Goal: Task Accomplishment & Management: Manage account settings

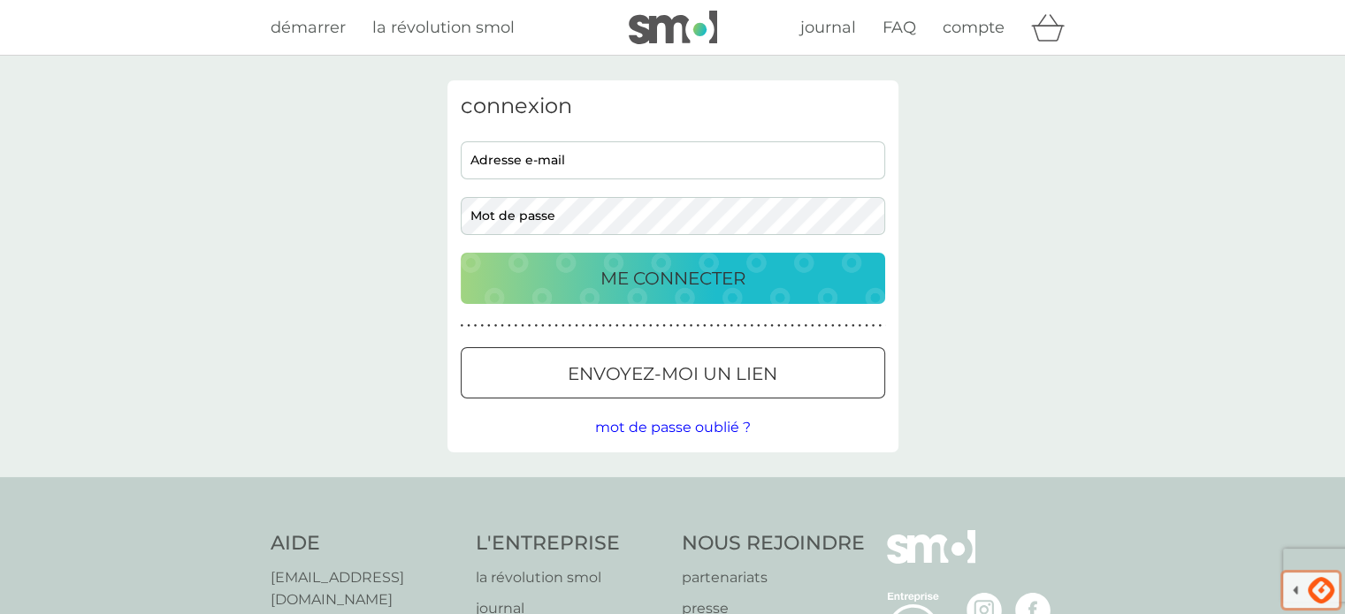
click at [672, 165] on input "adresse e-mail" at bounding box center [673, 160] width 424 height 38
type input "lauratarier2@gmail.com"
click at [461, 253] on button "ME CONNECTER" at bounding box center [673, 278] width 424 height 51
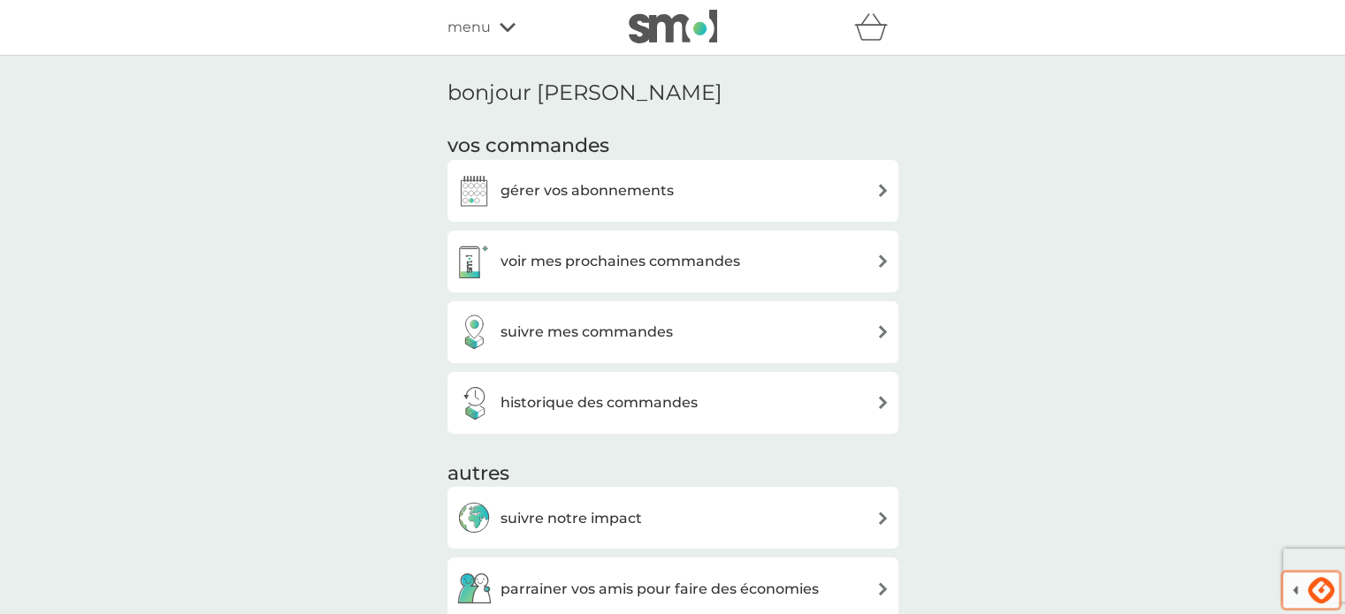
click at [708, 184] on div "gérer vos abonnements" at bounding box center [672, 190] width 433 height 35
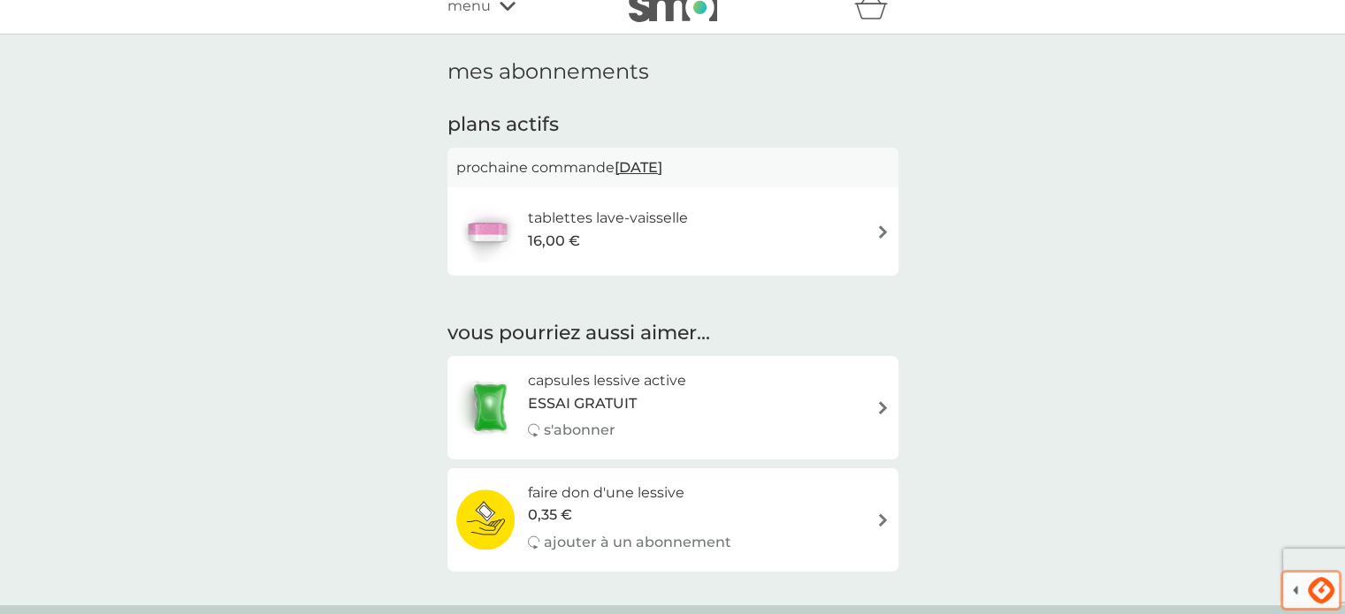
scroll to position [18, 0]
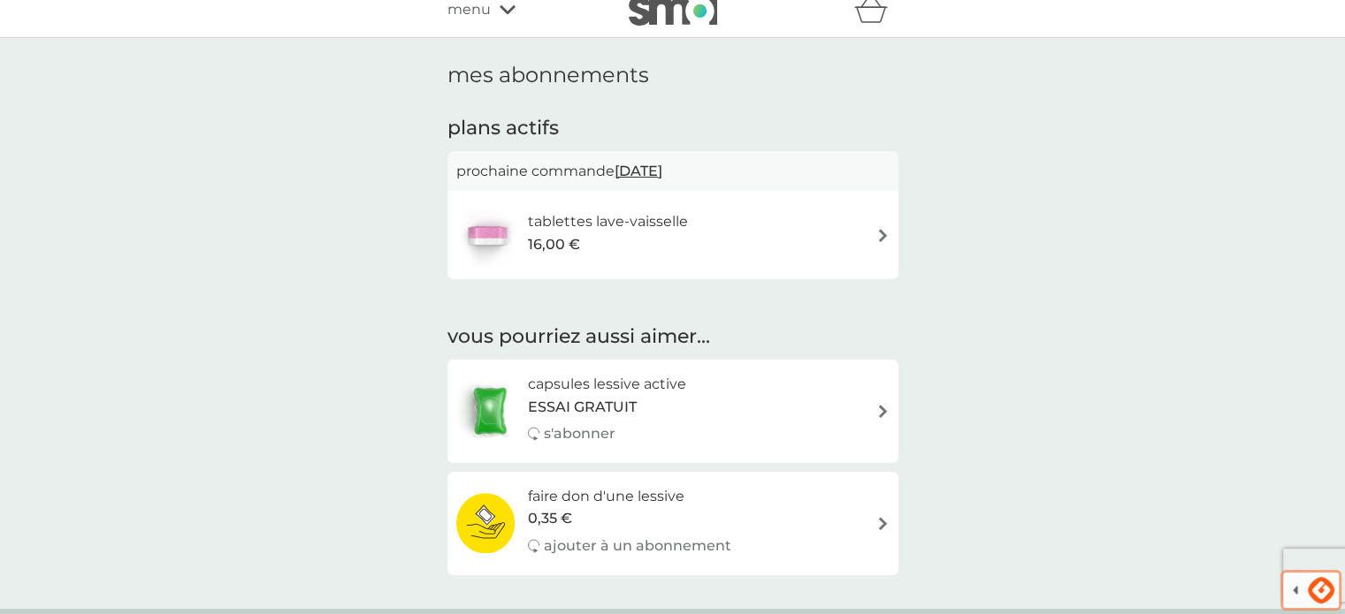
click at [876, 264] on div "tablettes lave-vaisselle 16,00 €" at bounding box center [672, 235] width 433 height 62
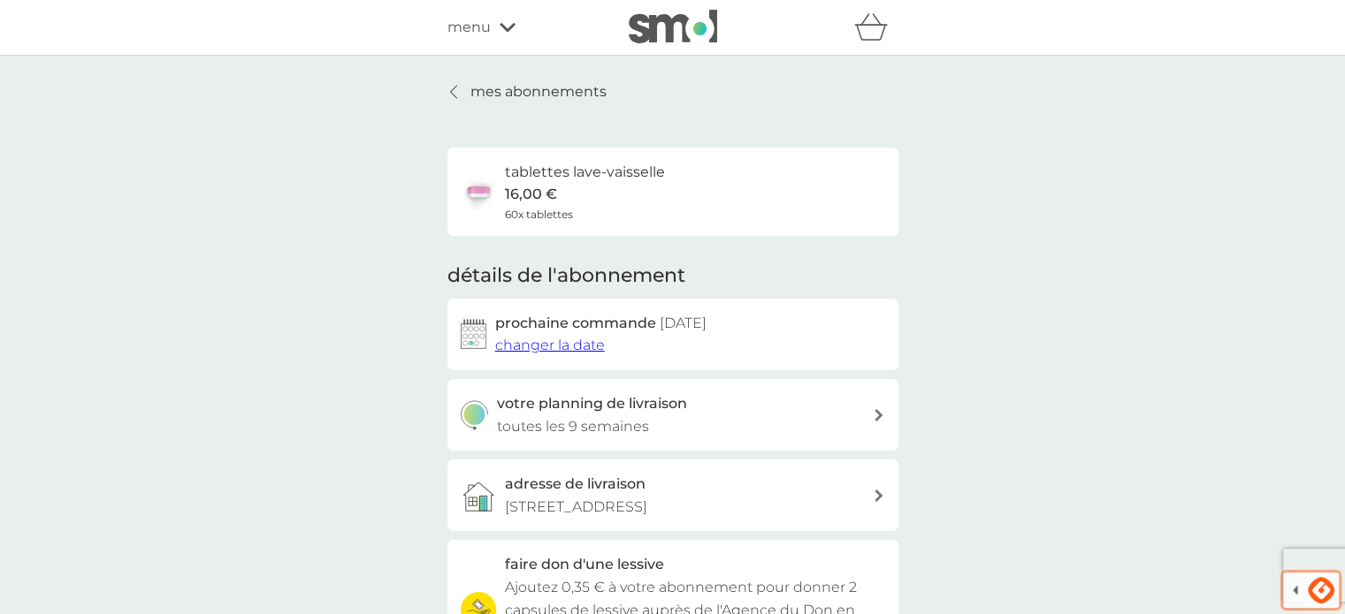
click at [572, 347] on span "changer la date" at bounding box center [550, 345] width 110 height 17
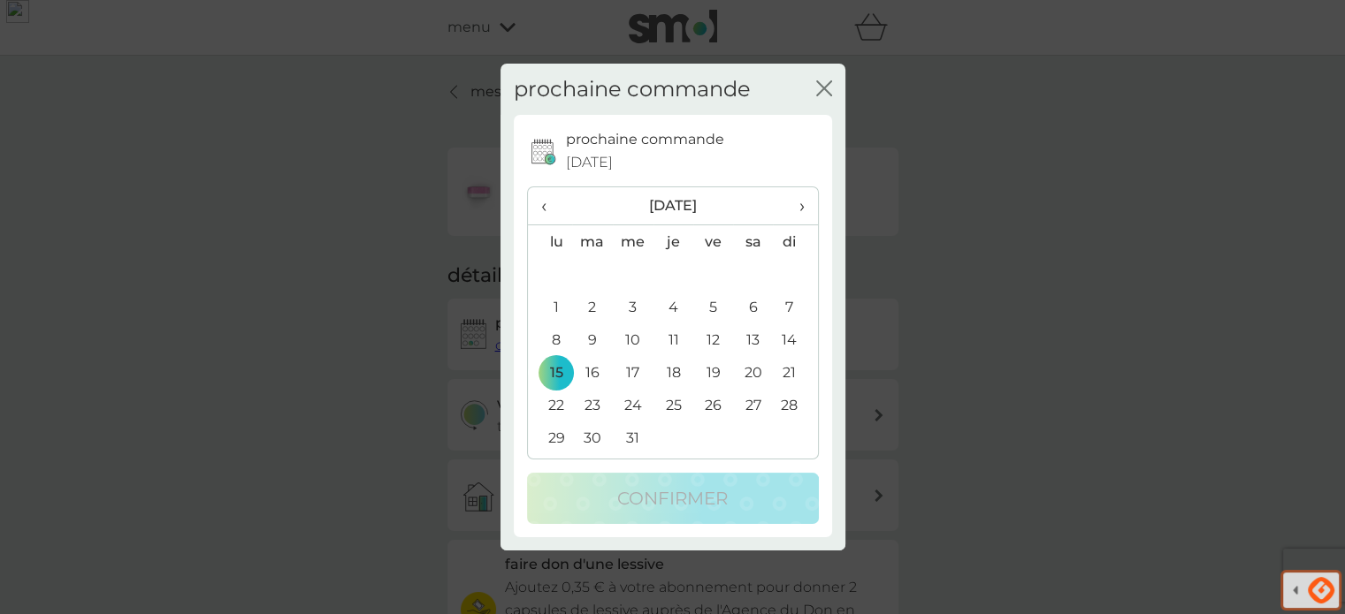
click at [827, 83] on icon "fermer" at bounding box center [824, 88] width 16 height 16
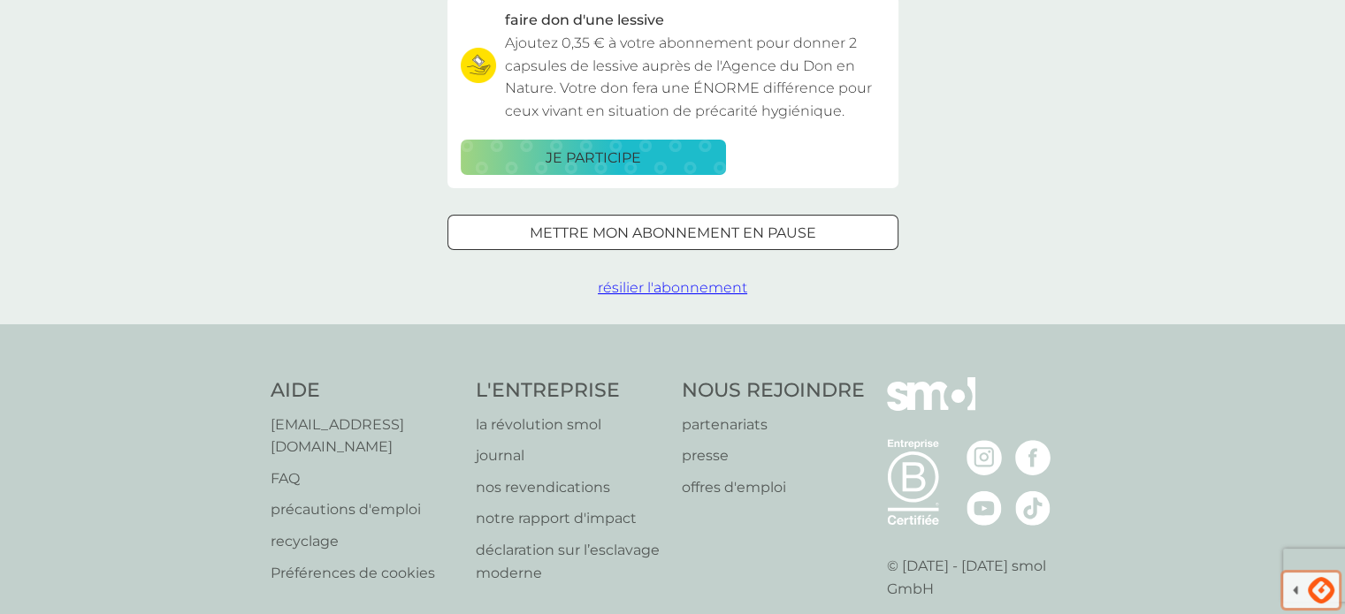
scroll to position [548, 0]
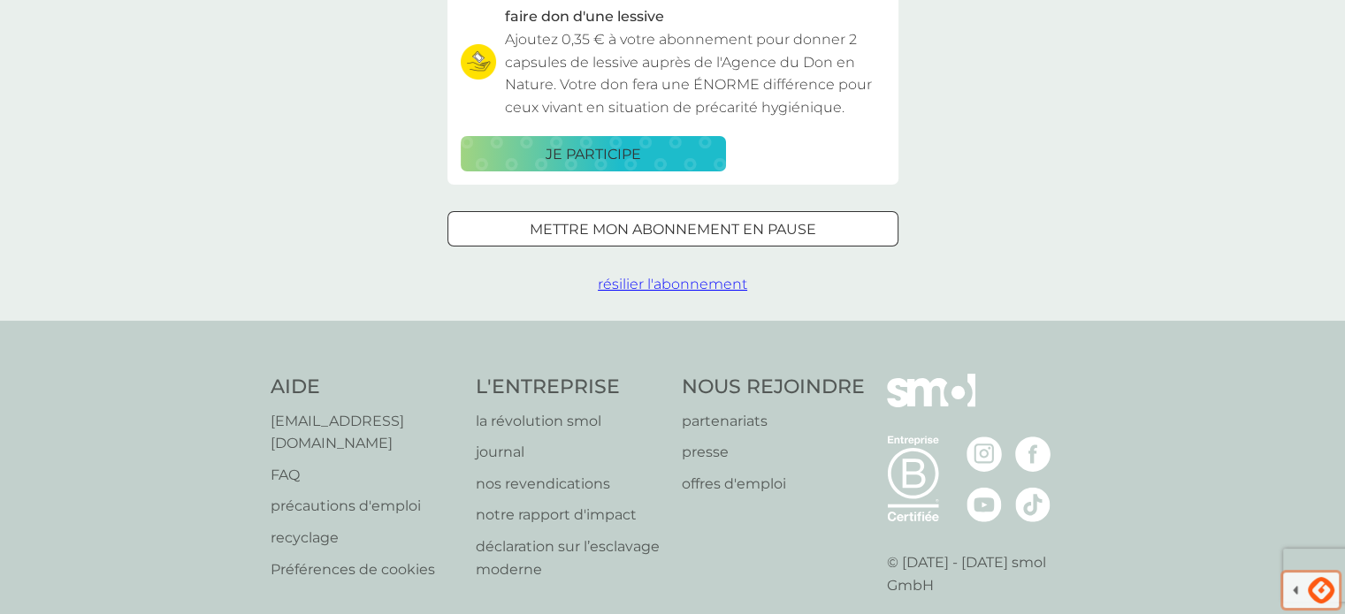
click at [697, 286] on span "résilier l'abonnement" at bounding box center [672, 284] width 149 height 17
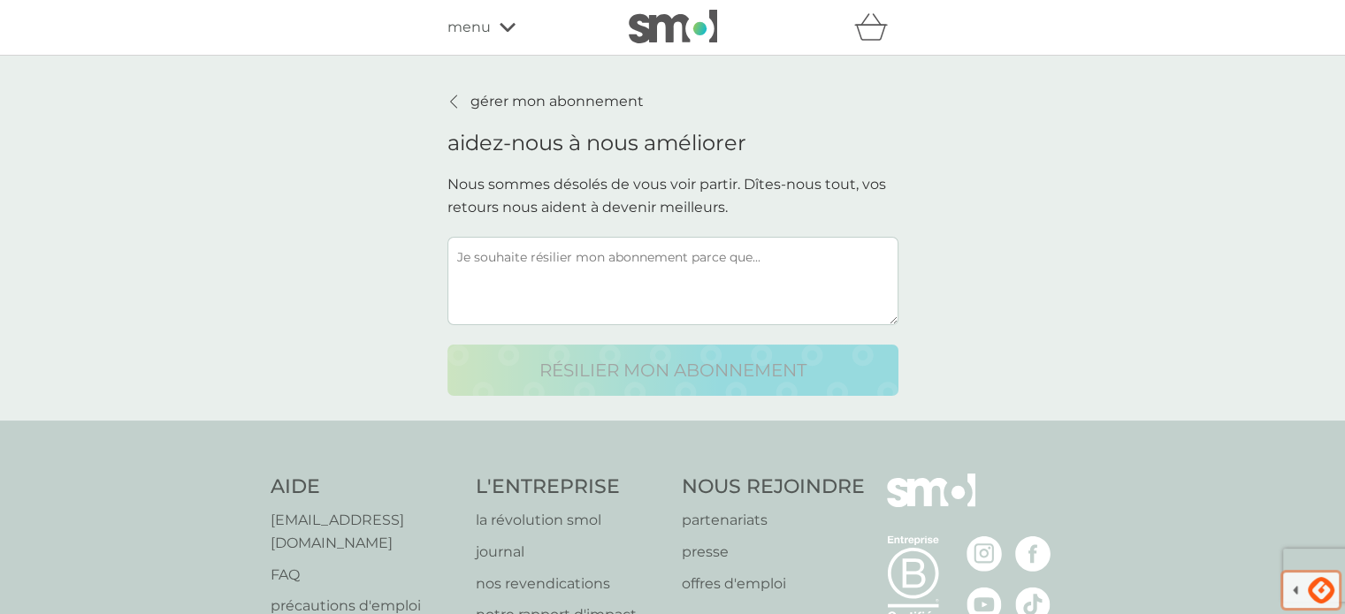
click at [697, 286] on textarea at bounding box center [672, 281] width 451 height 88
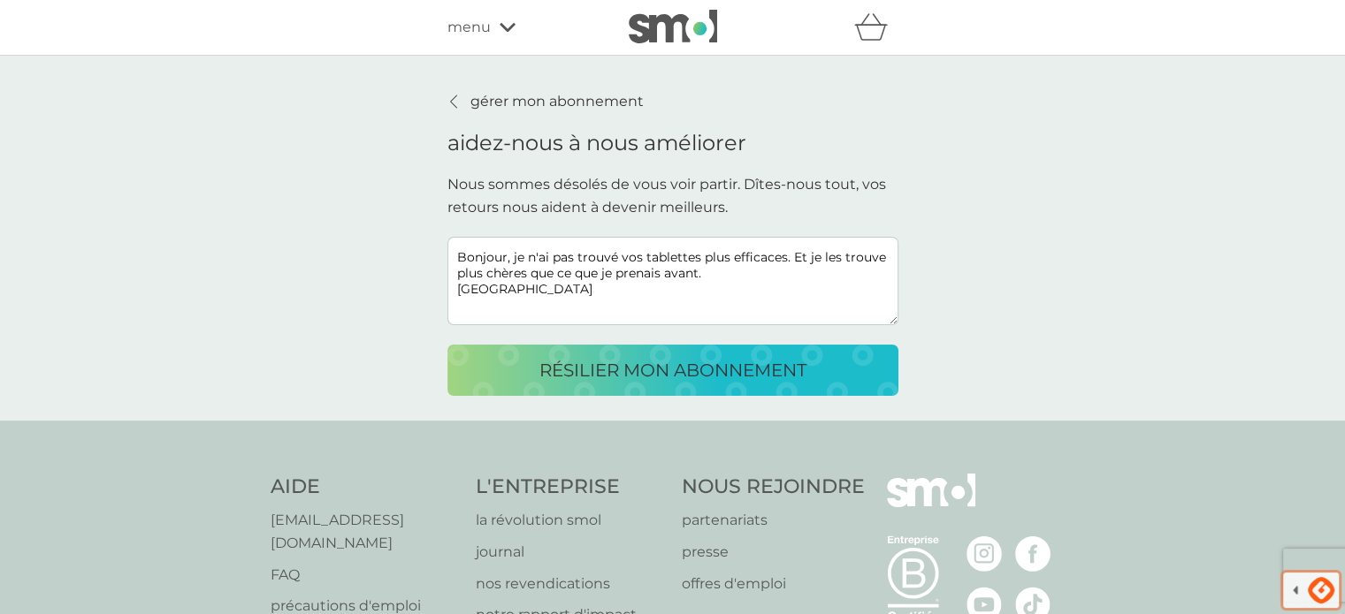
type textarea "Bonjour, je n'ai pas trouvé vos tablettes plus efficaces. Et je les trouve plus…"
click at [640, 371] on p "résilier mon abonnement" at bounding box center [672, 370] width 267 height 28
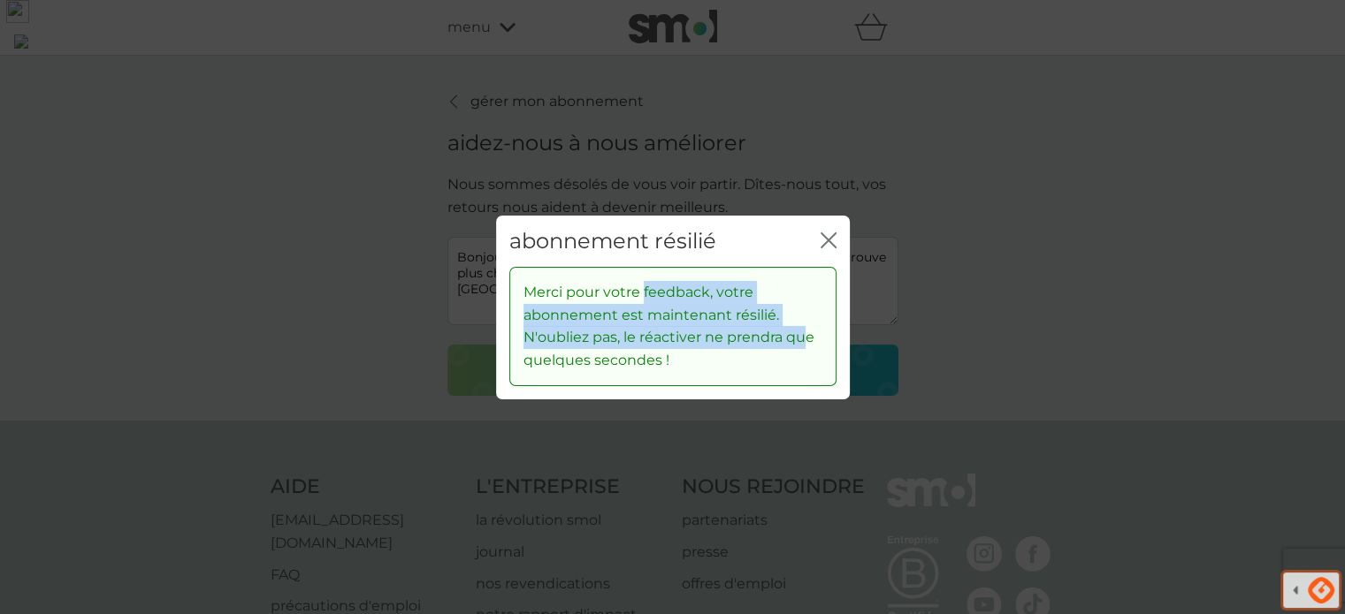
drag, startPoint x: 641, startPoint y: 291, endPoint x: 813, endPoint y: 340, distance: 179.1
click at [813, 340] on p "Merci pour votre feedback, votre abonnement est maintenant résilié. N'oubliez p…" at bounding box center [672, 326] width 299 height 90
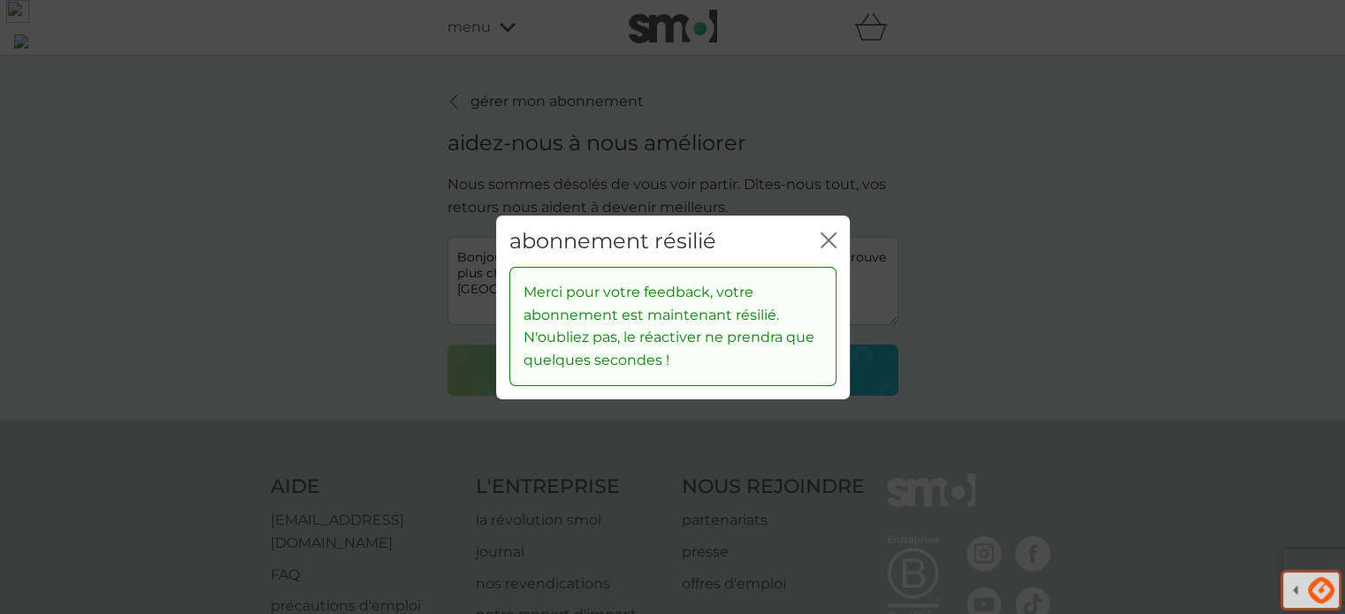
click at [729, 371] on p "Merci pour votre feedback, votre abonnement est maintenant résilié. N'oubliez p…" at bounding box center [672, 326] width 299 height 90
drag, startPoint x: 705, startPoint y: 340, endPoint x: 722, endPoint y: 364, distance: 29.7
click at [722, 364] on p "Merci pour votre feedback, votre abonnement est maintenant résilié. N'oubliez p…" at bounding box center [672, 326] width 299 height 90
click at [821, 246] on icon "fermer" at bounding box center [824, 240] width 7 height 14
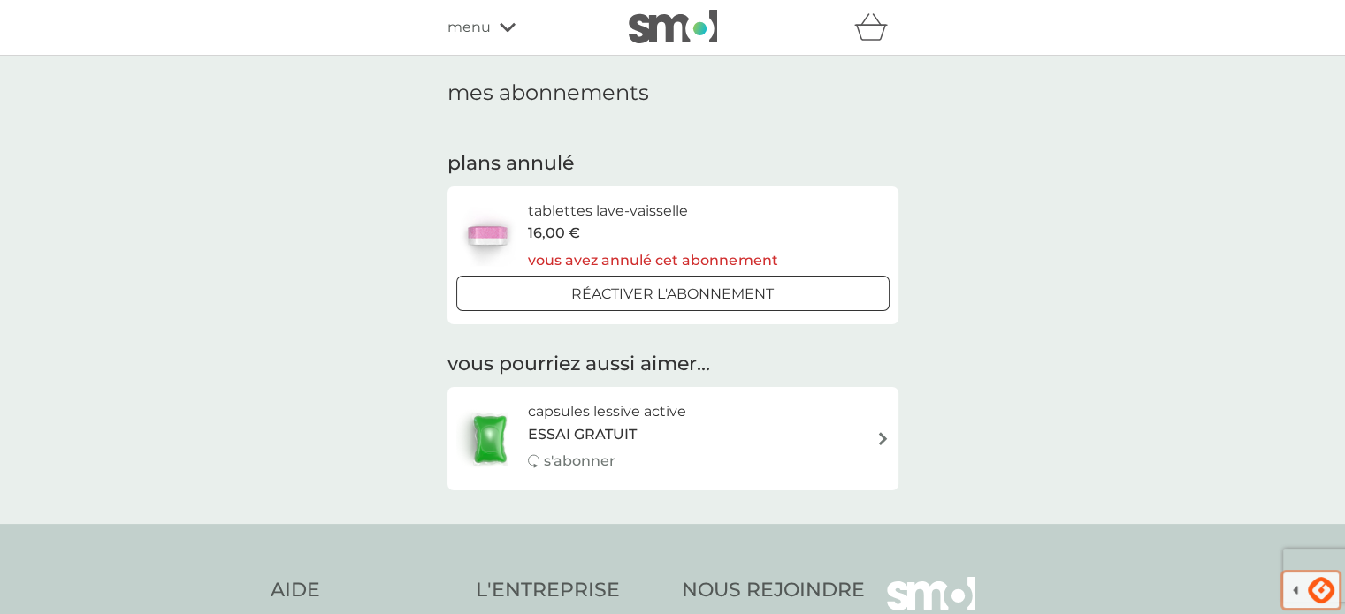
click at [1194, 294] on div "mes abonnements plans annulé tablettes lave-vaisselle 16,00 € vous avez annulé …" at bounding box center [672, 290] width 1345 height 469
click at [673, 21] on img at bounding box center [673, 27] width 88 height 34
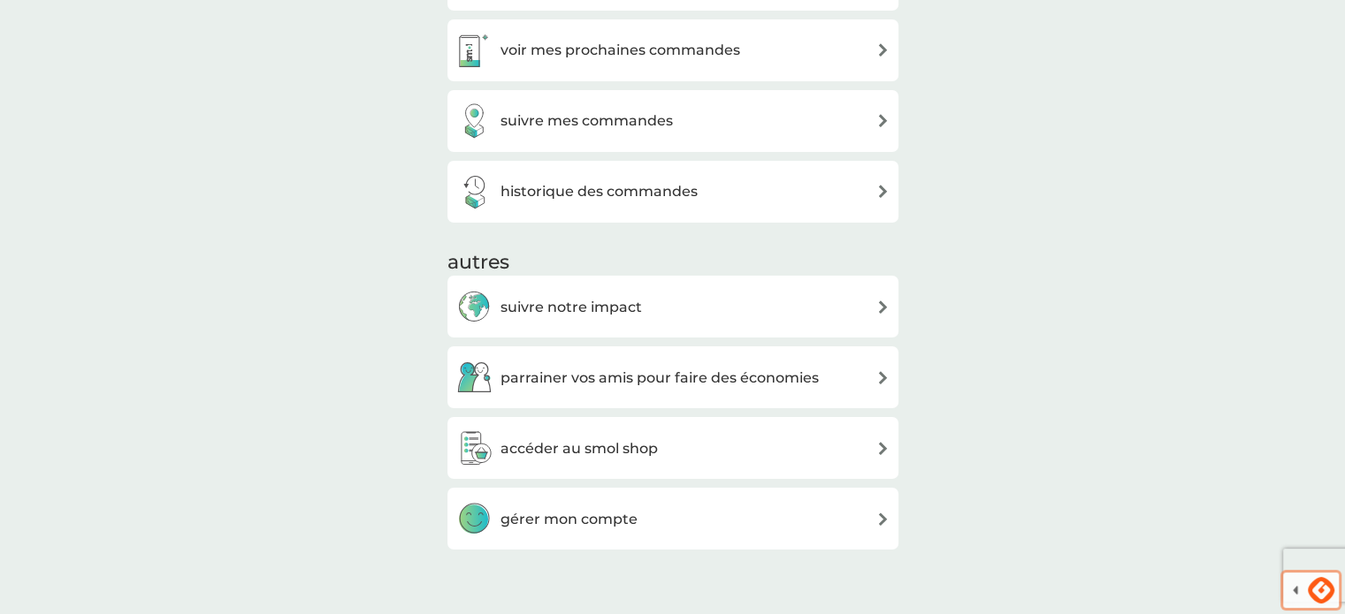
scroll to position [212, 0]
click at [588, 301] on h3 "suivre notre impact" at bounding box center [570, 306] width 141 height 23
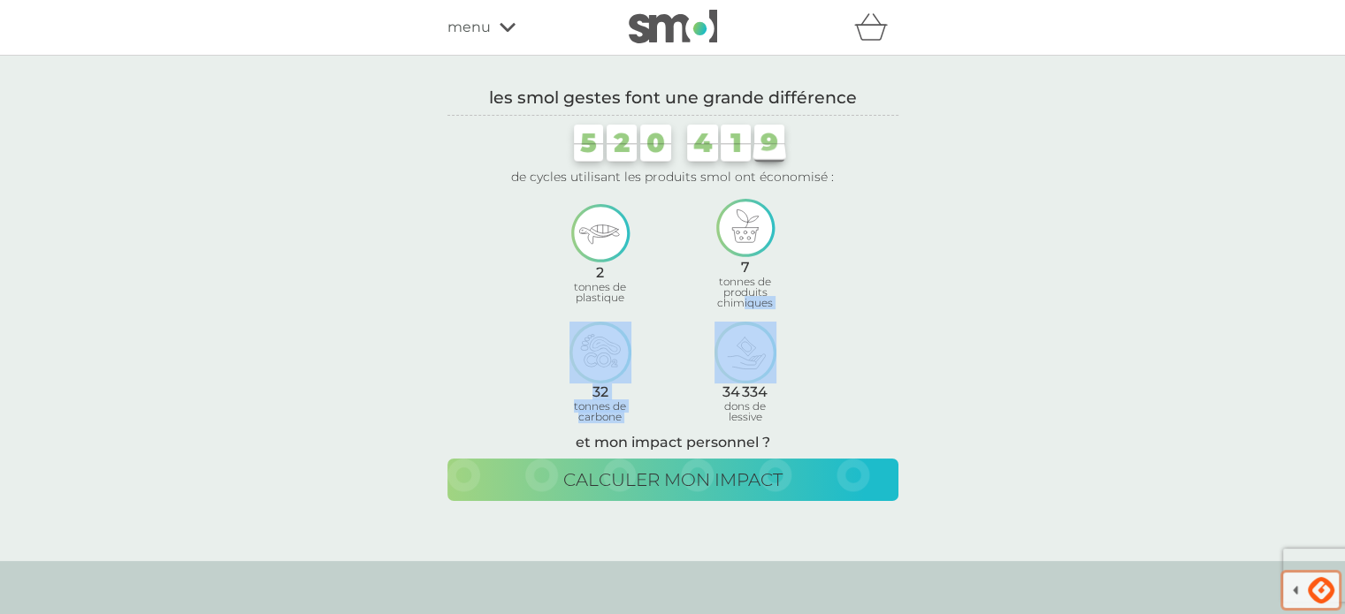
drag, startPoint x: 740, startPoint y: 305, endPoint x: 905, endPoint y: 343, distance: 169.7
click at [905, 343] on div "les smol gestes font une grande différence 5 5 5 2 2 2 0 0 0 4 4 4 1 1 1 9 1 9 …" at bounding box center [672, 308] width 477 height 456
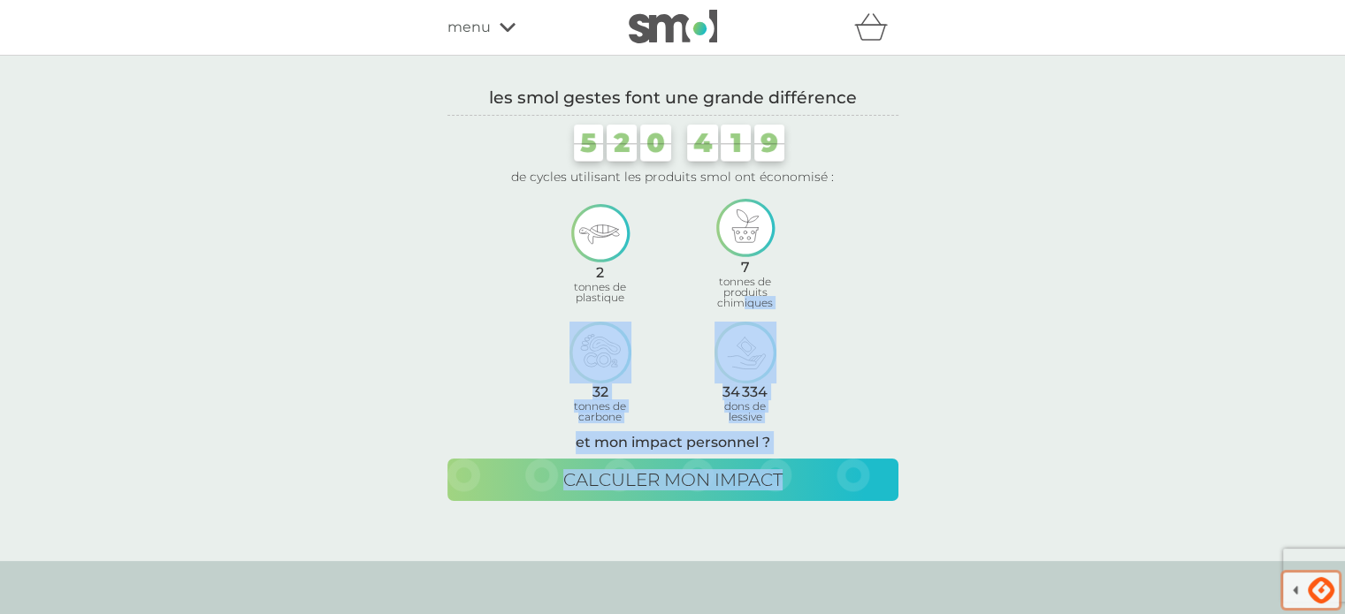
click at [905, 343] on div "les smol gestes font une grande différence 5 5 5 2 2 2 0 0 0 4 4 4 1 1 1 9 1 9 …" at bounding box center [672, 308] width 477 height 456
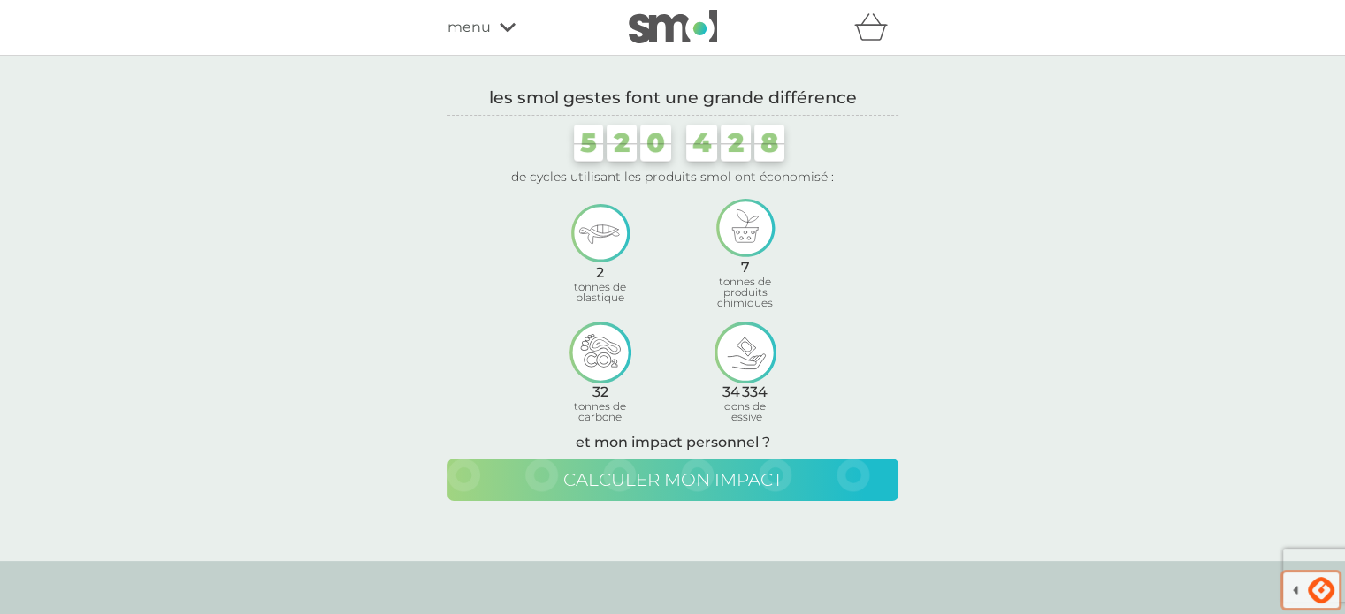
click at [742, 487] on span "calculer mon impact" at bounding box center [672, 479] width 219 height 21
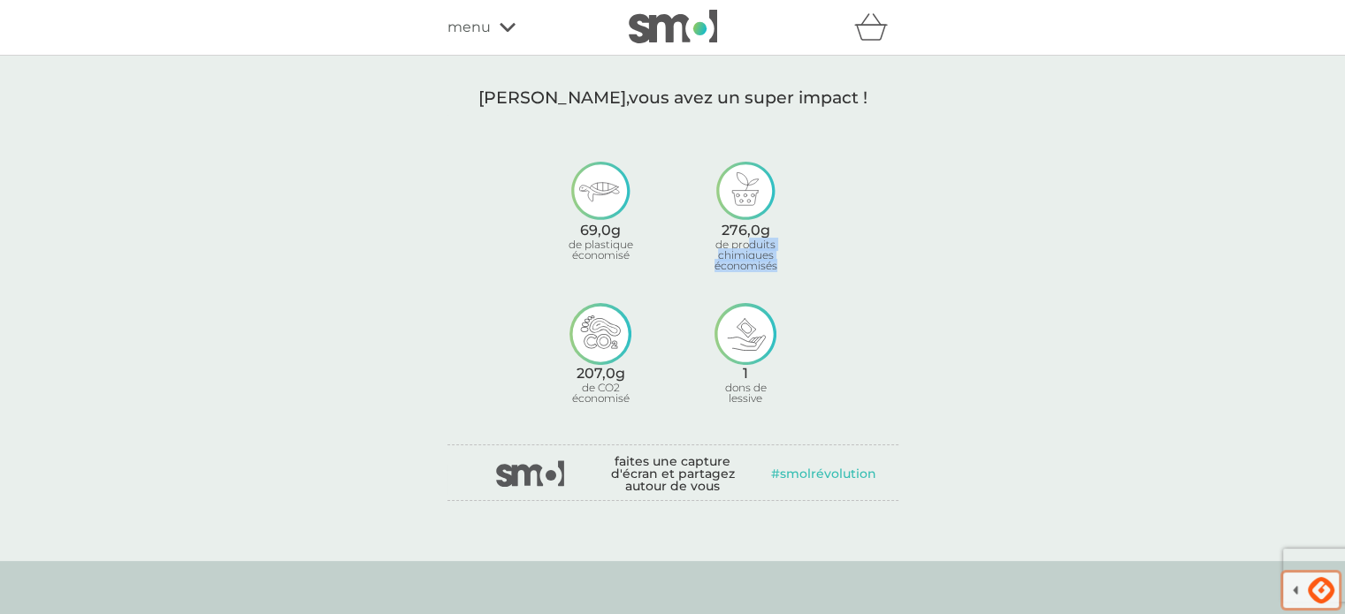
drag, startPoint x: 749, startPoint y: 246, endPoint x: 782, endPoint y: 274, distance: 43.9
click at [782, 274] on div "69,0g de plastique économisé 276,0g de produits chimiques économisés 207,0g de …" at bounding box center [673, 255] width 290 height 208
drag, startPoint x: 605, startPoint y: 381, endPoint x: 637, endPoint y: 401, distance: 37.3
click at [637, 401] on div "de CO2 économisé" at bounding box center [599, 393] width 75 height 21
click at [889, 448] on div "faites une capture d'écran et partagez autour de vous #smolrévolution" at bounding box center [672, 473] width 451 height 57
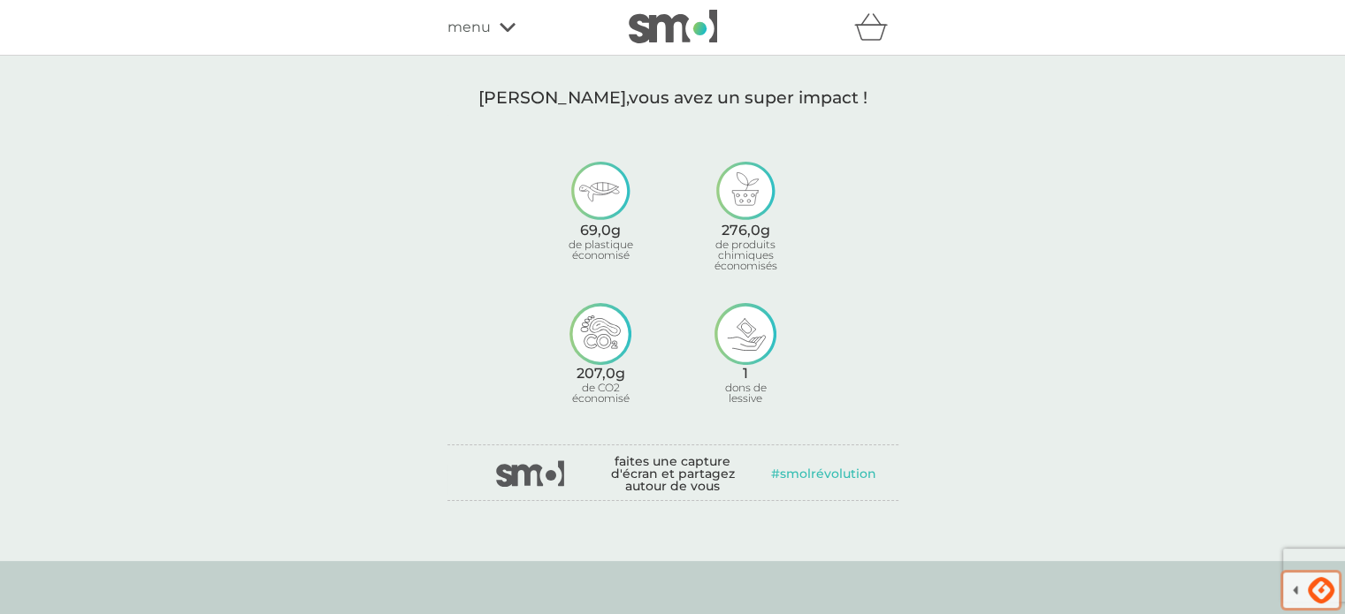
click at [702, 10] on img at bounding box center [673, 27] width 88 height 34
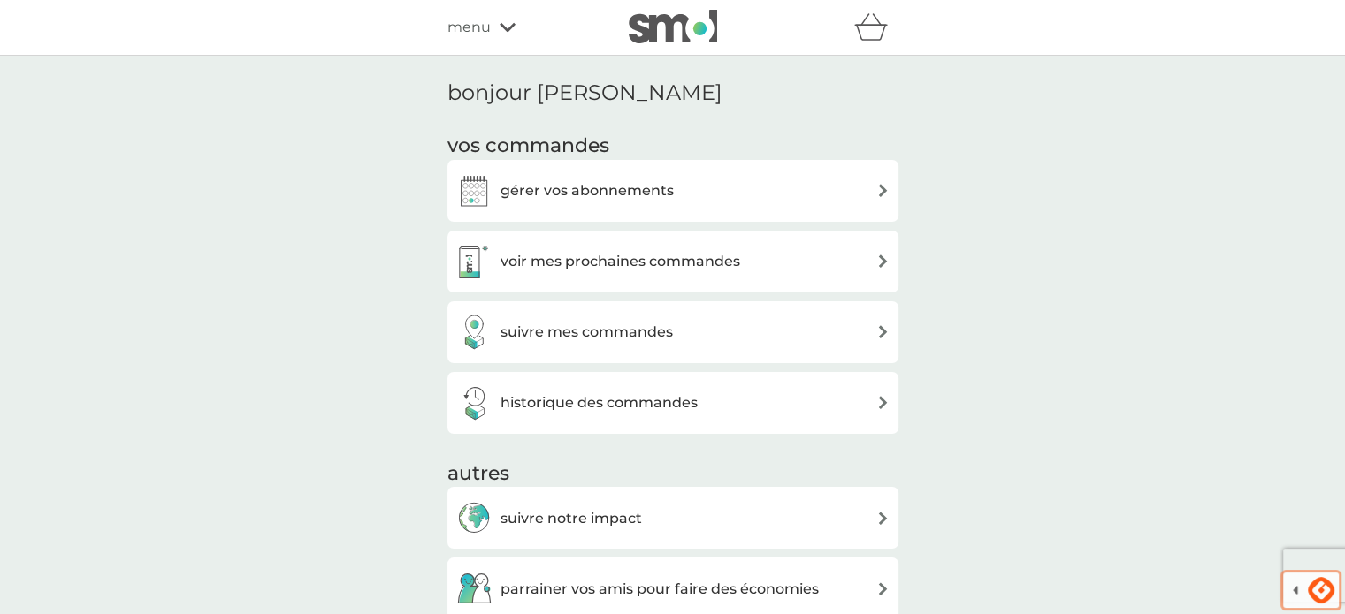
click at [694, 31] on img at bounding box center [673, 27] width 88 height 34
click at [683, 31] on img at bounding box center [673, 27] width 88 height 34
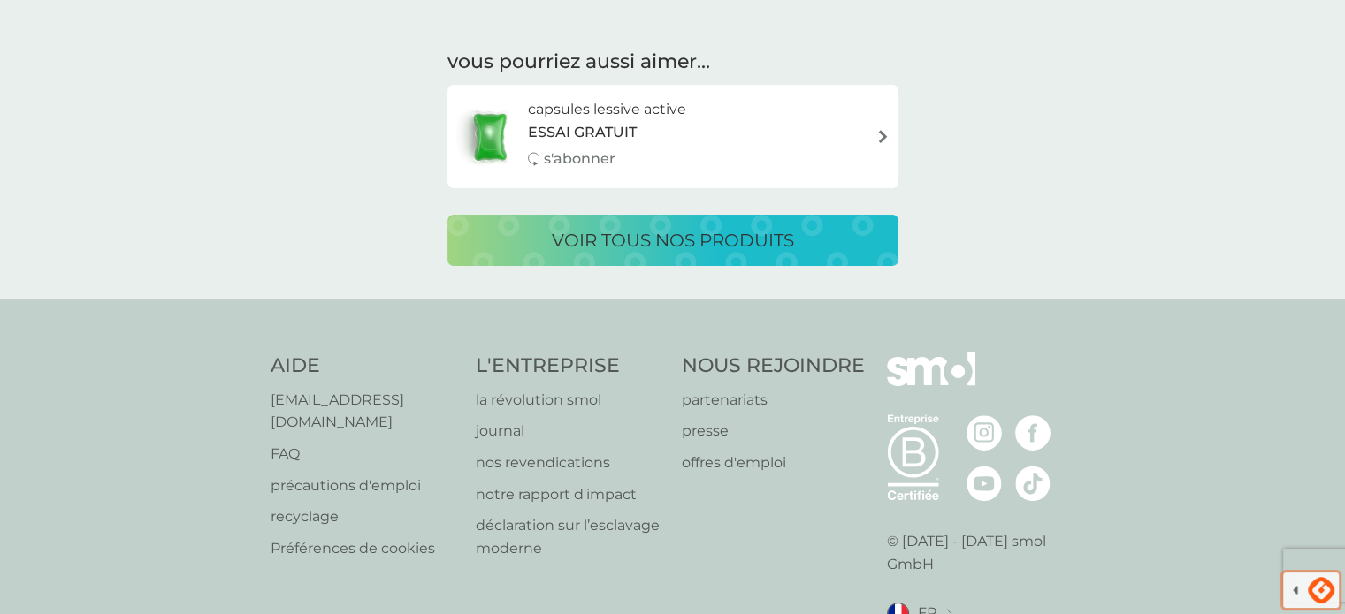
scroll to position [782, 0]
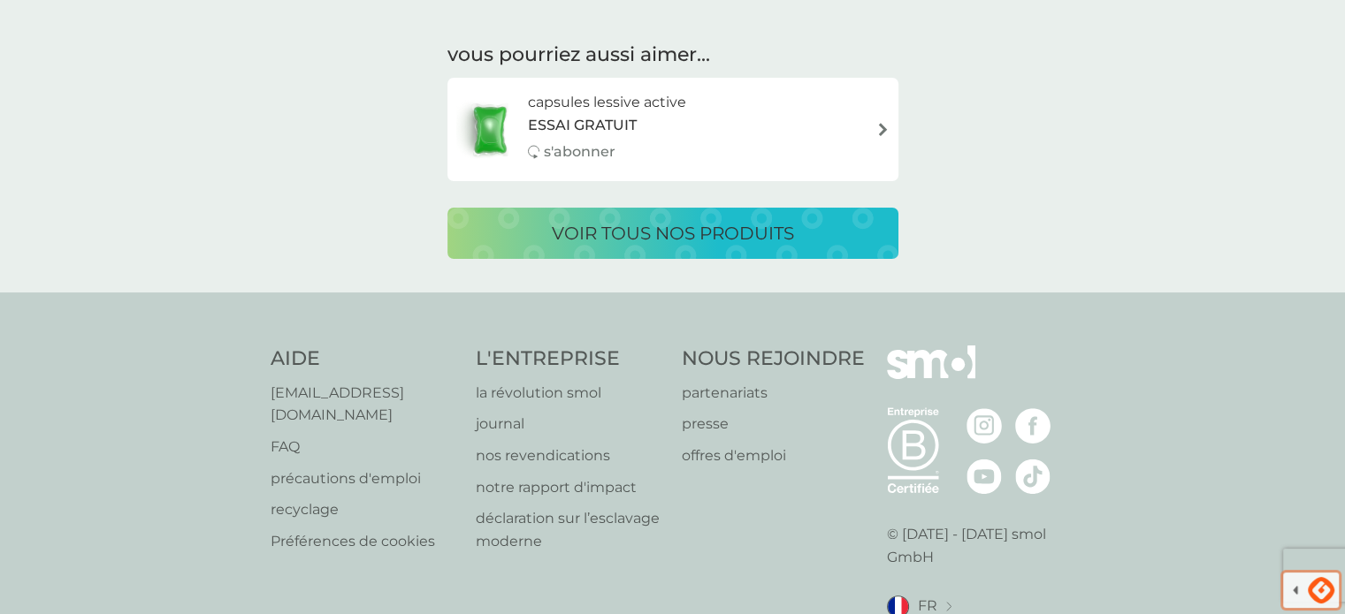
click at [548, 454] on p "nos revendications" at bounding box center [570, 456] width 188 height 23
